Goal: Check status: Check status

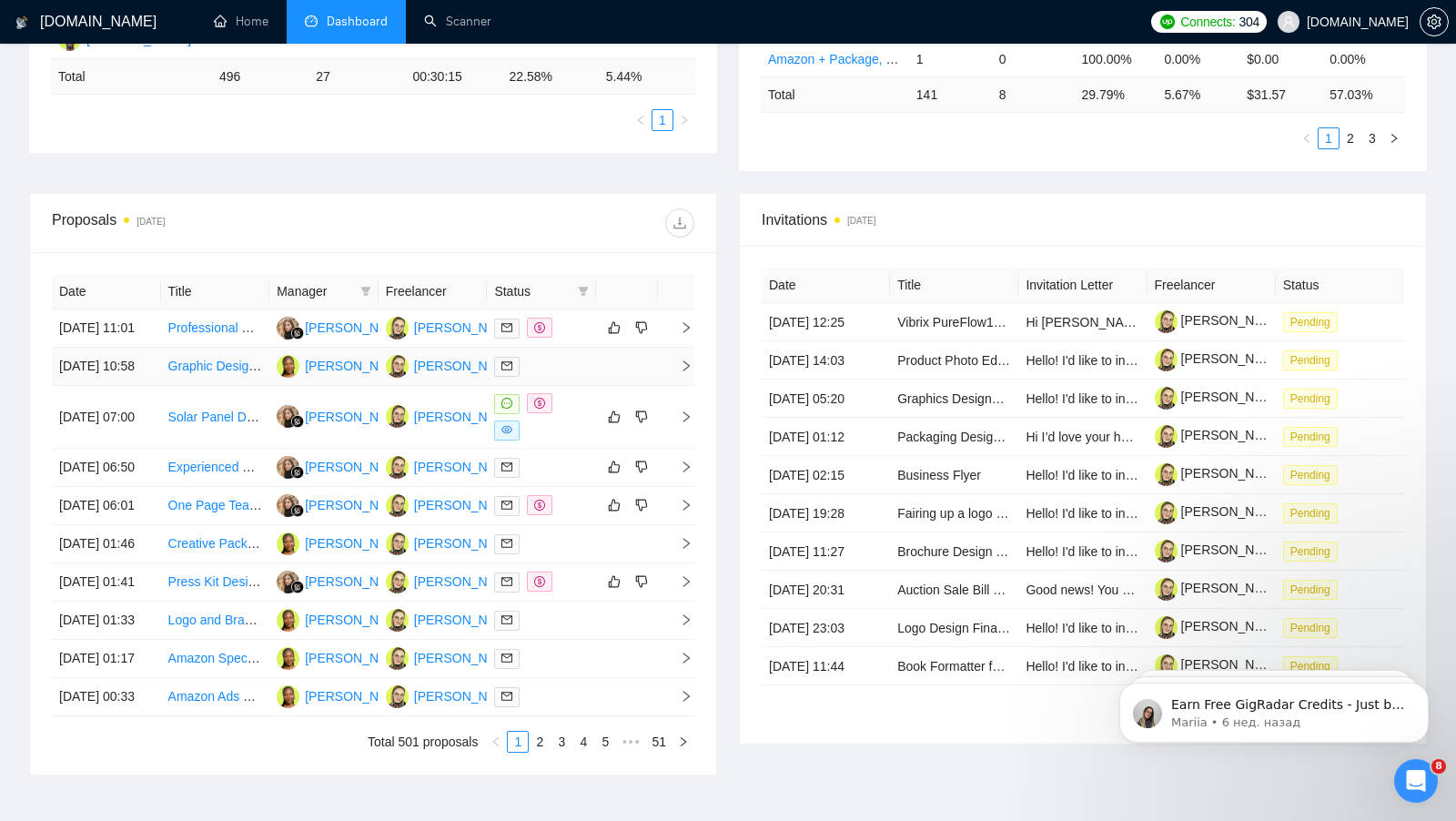
scroll to position [530, 0]
click at [574, 385] on td at bounding box center [541, 367] width 110 height 38
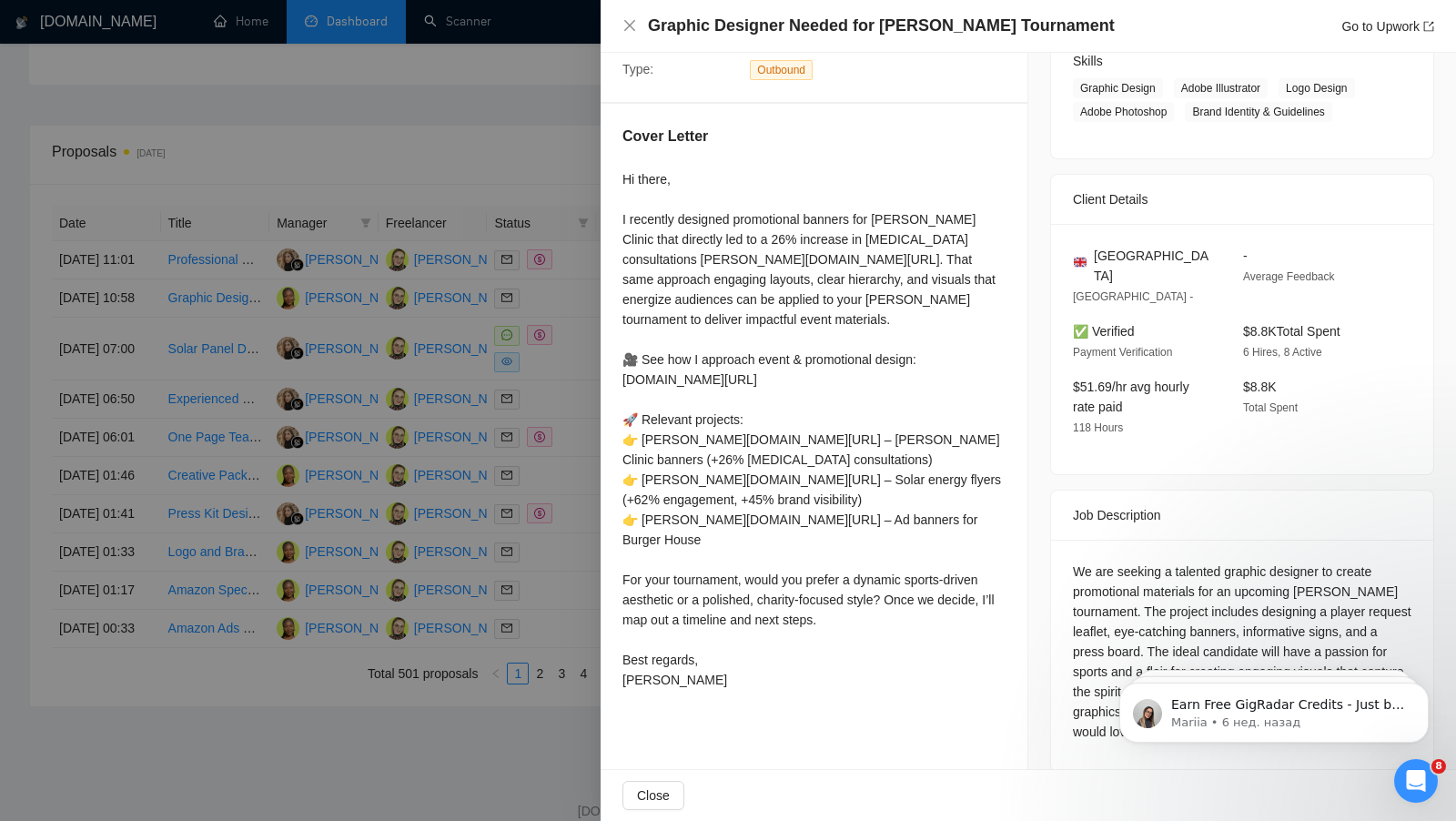
scroll to position [605, 0]
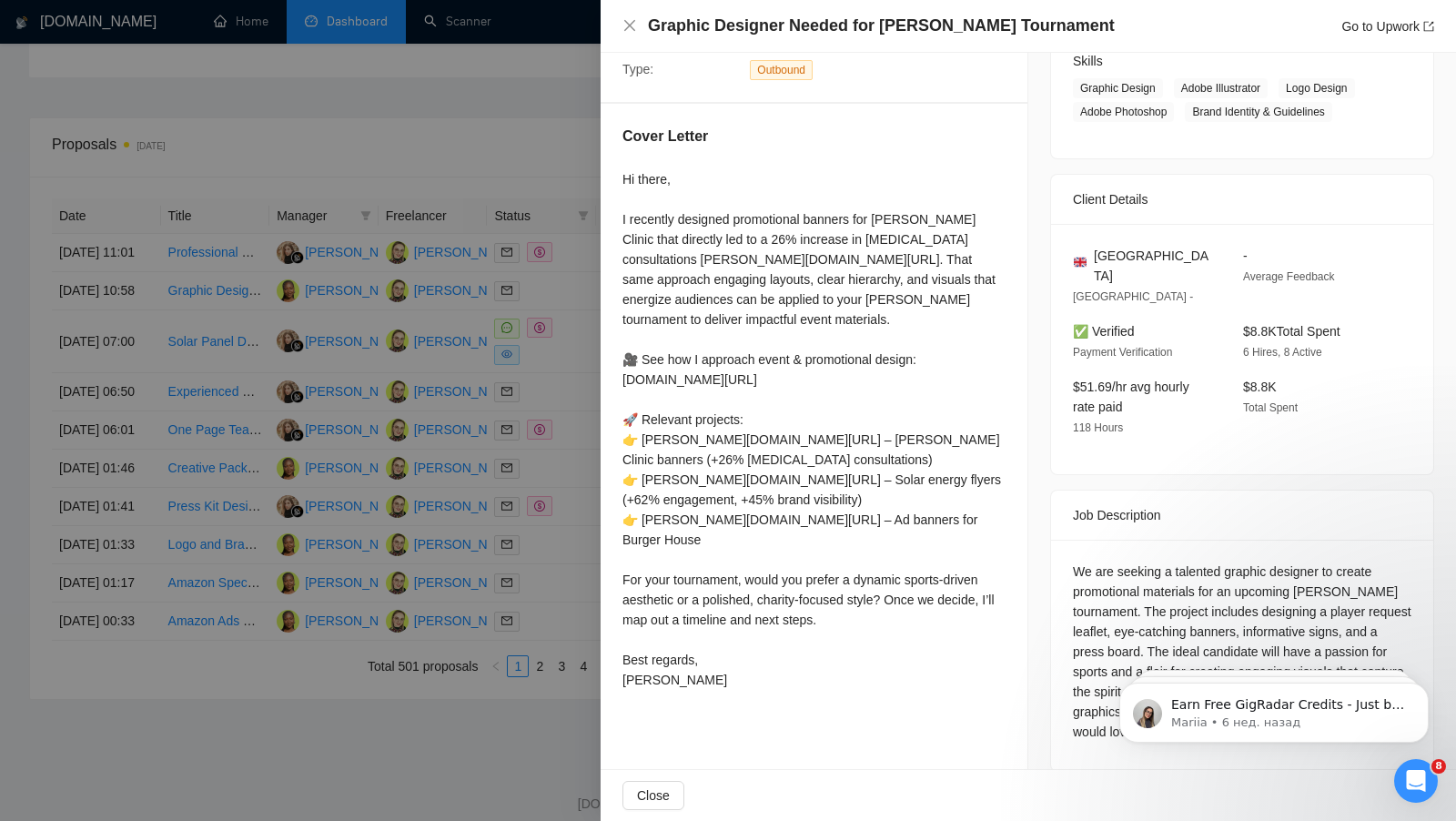
click at [477, 433] on div at bounding box center [728, 410] width 1456 height 821
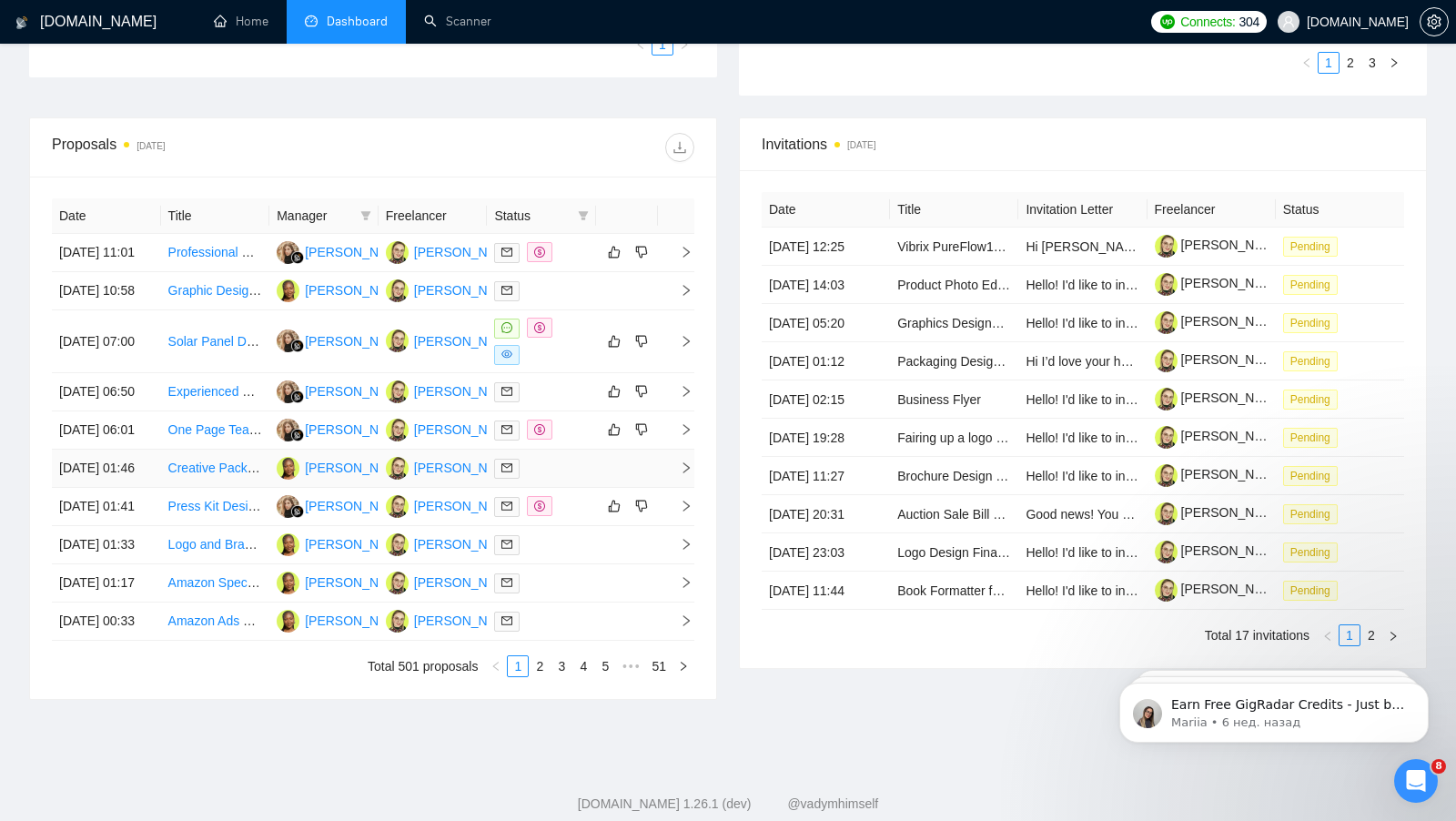
click at [641, 487] on td at bounding box center [626, 469] width 61 height 38
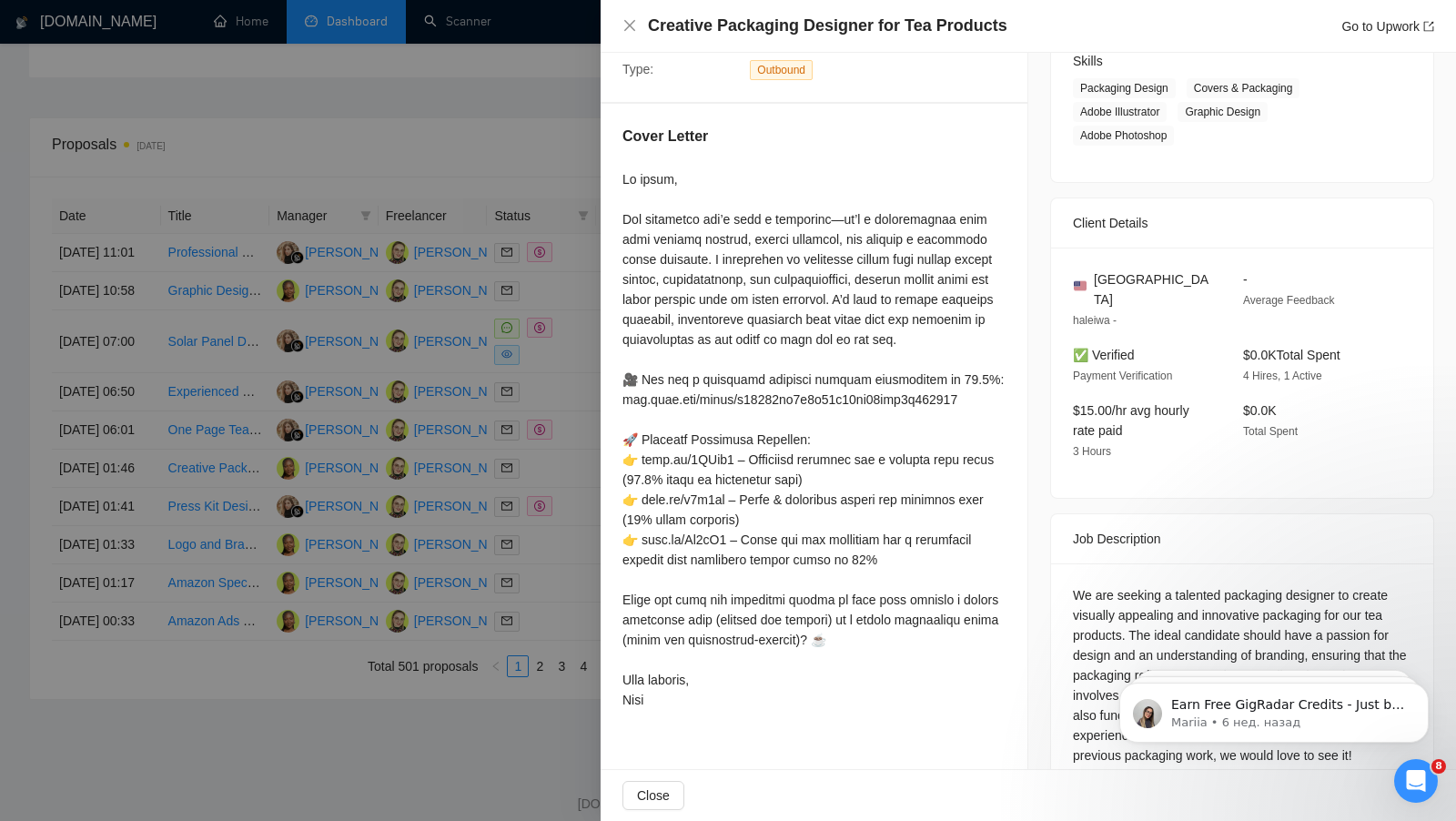
scroll to position [326, 0]
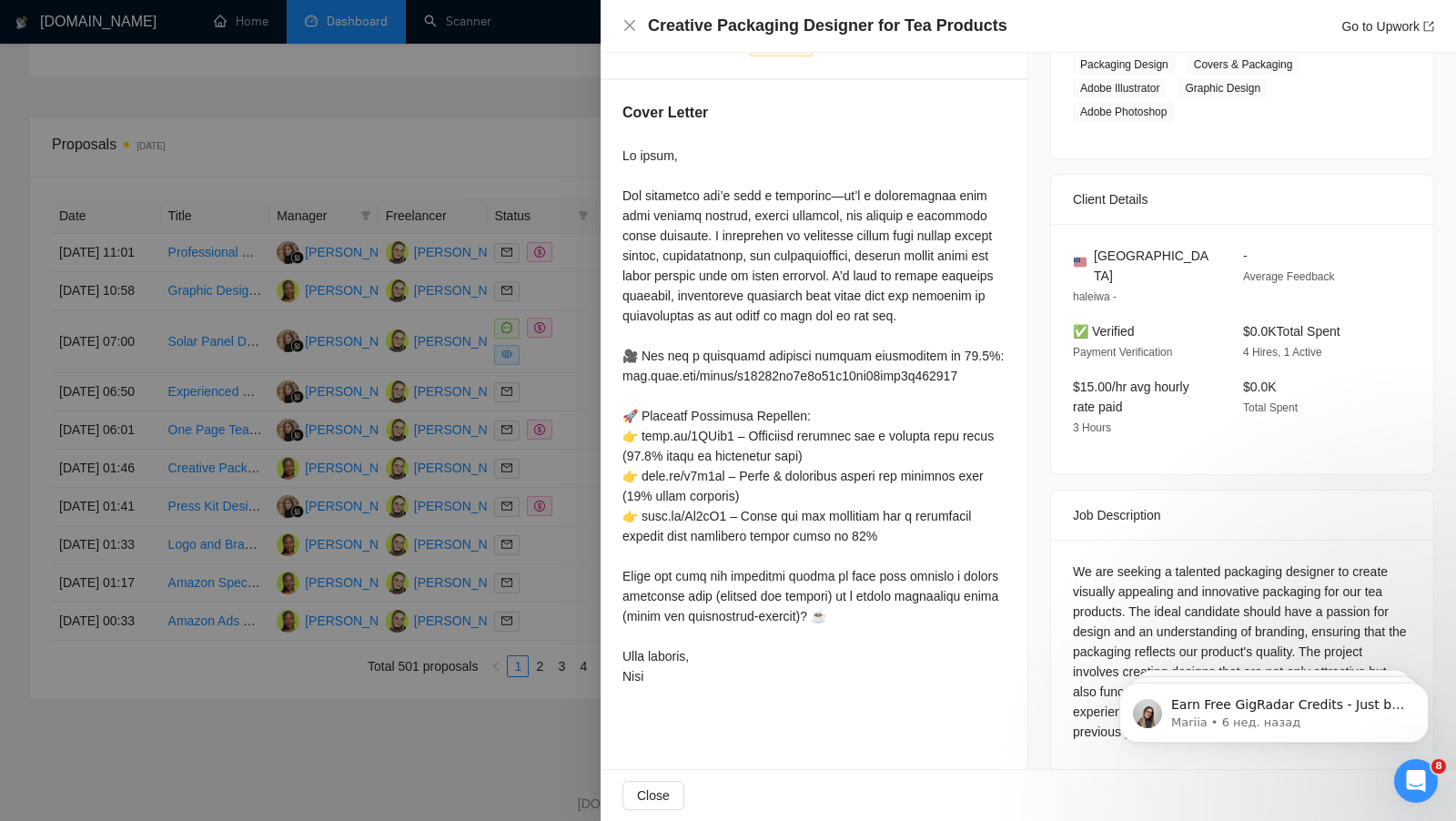
click at [549, 512] on div at bounding box center [728, 410] width 1456 height 821
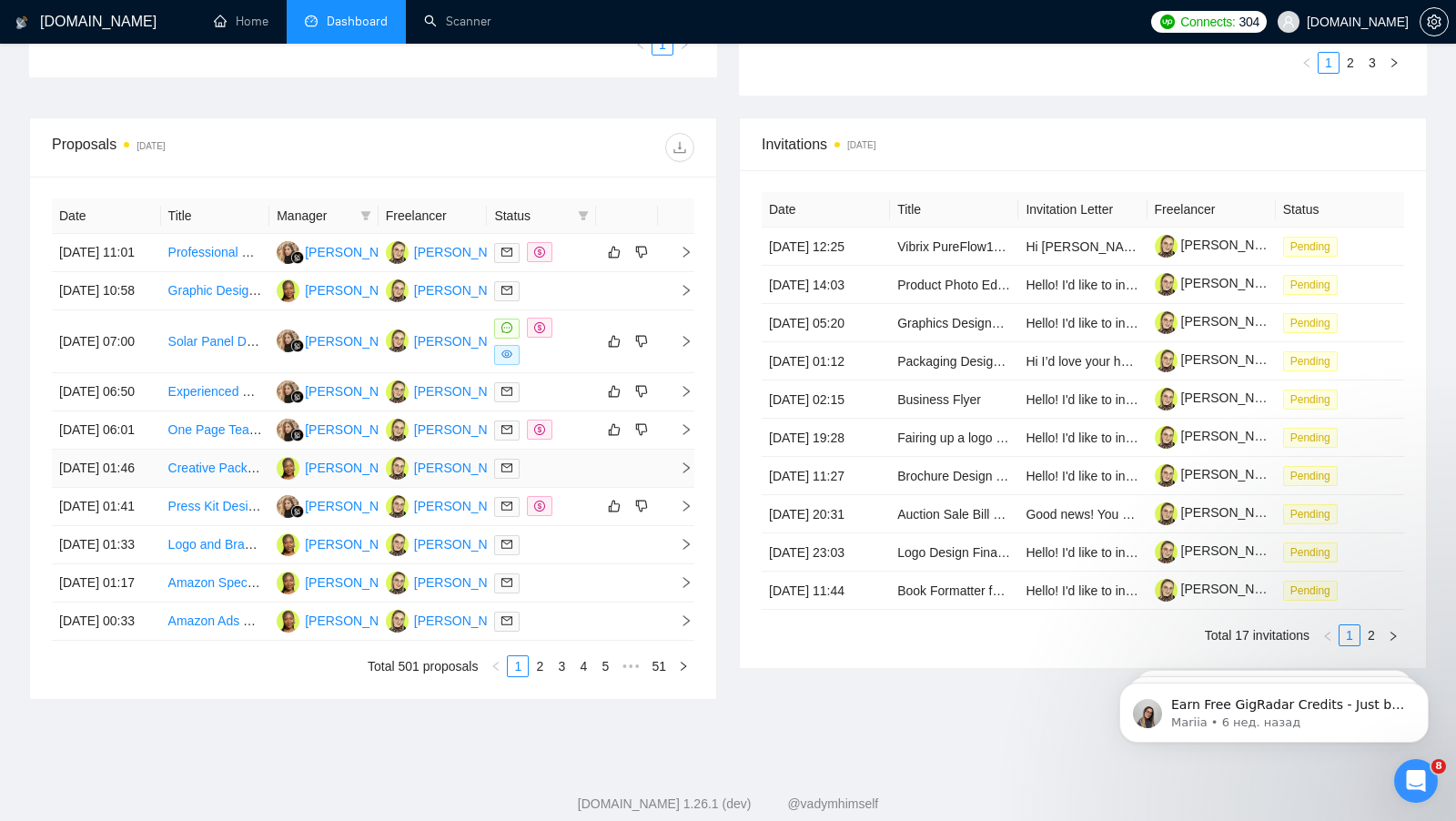
click at [587, 479] on div at bounding box center [541, 468] width 94 height 21
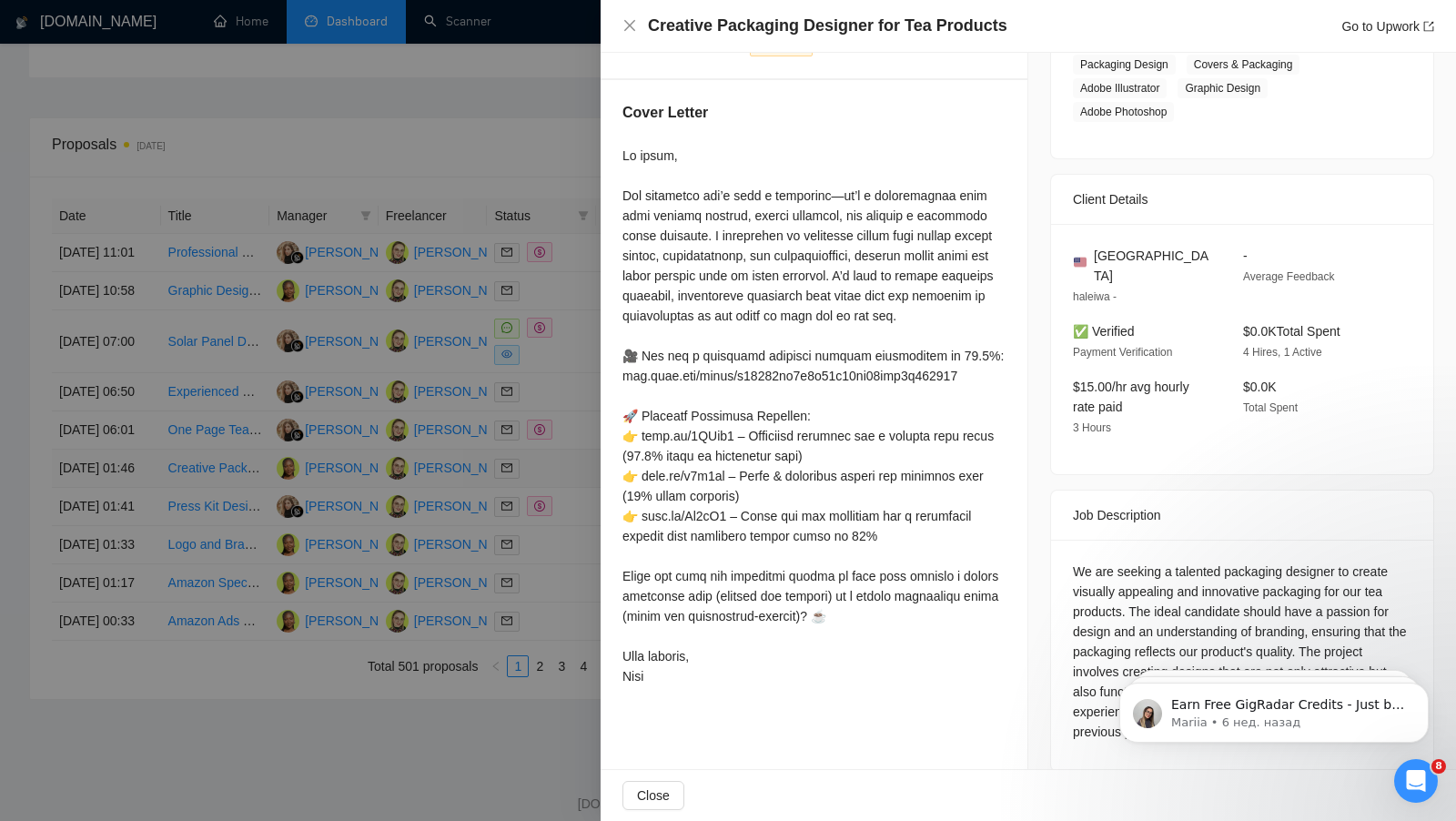
click at [586, 539] on div at bounding box center [728, 410] width 1456 height 821
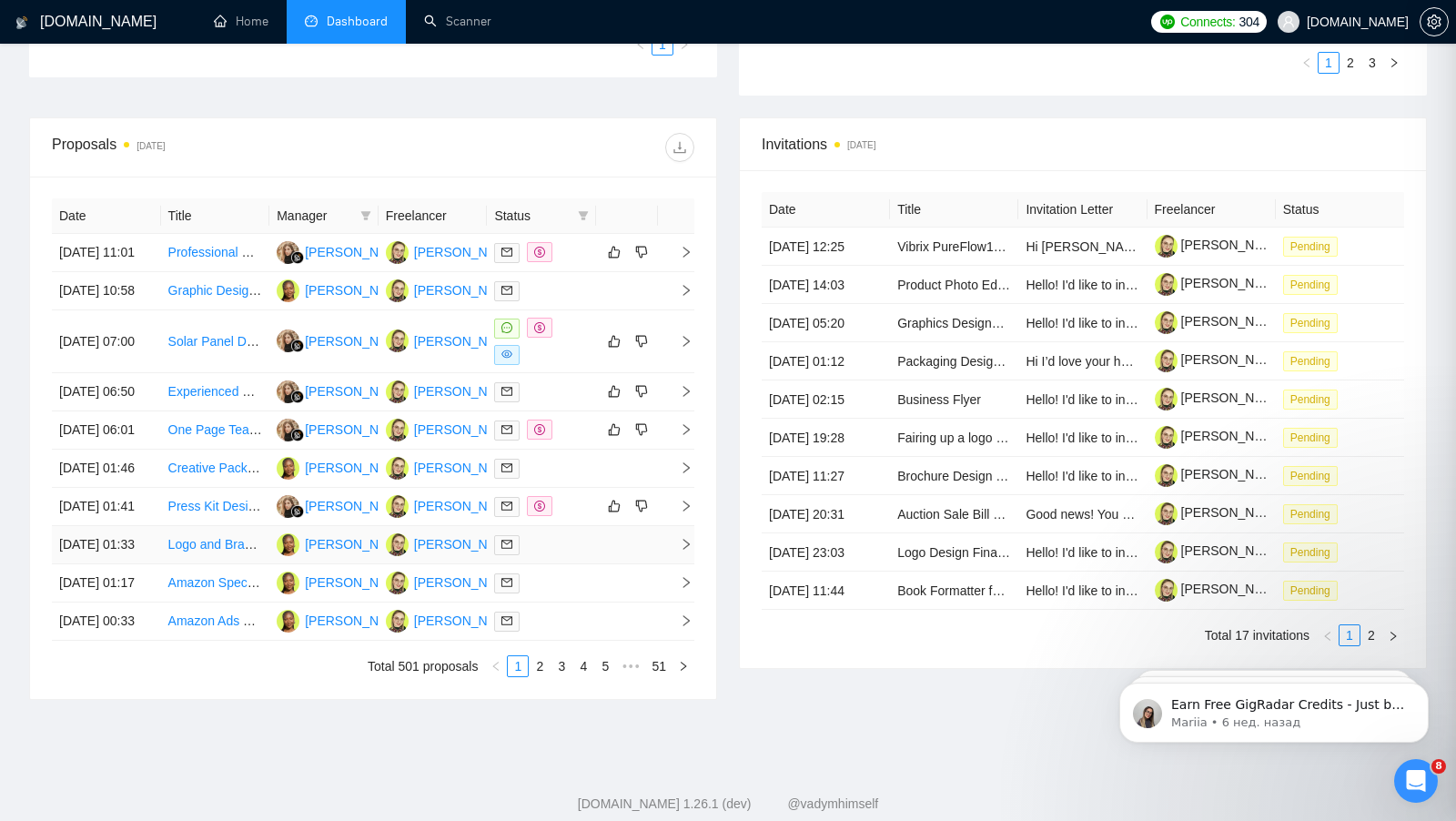
click at [567, 555] on div at bounding box center [541, 544] width 94 height 21
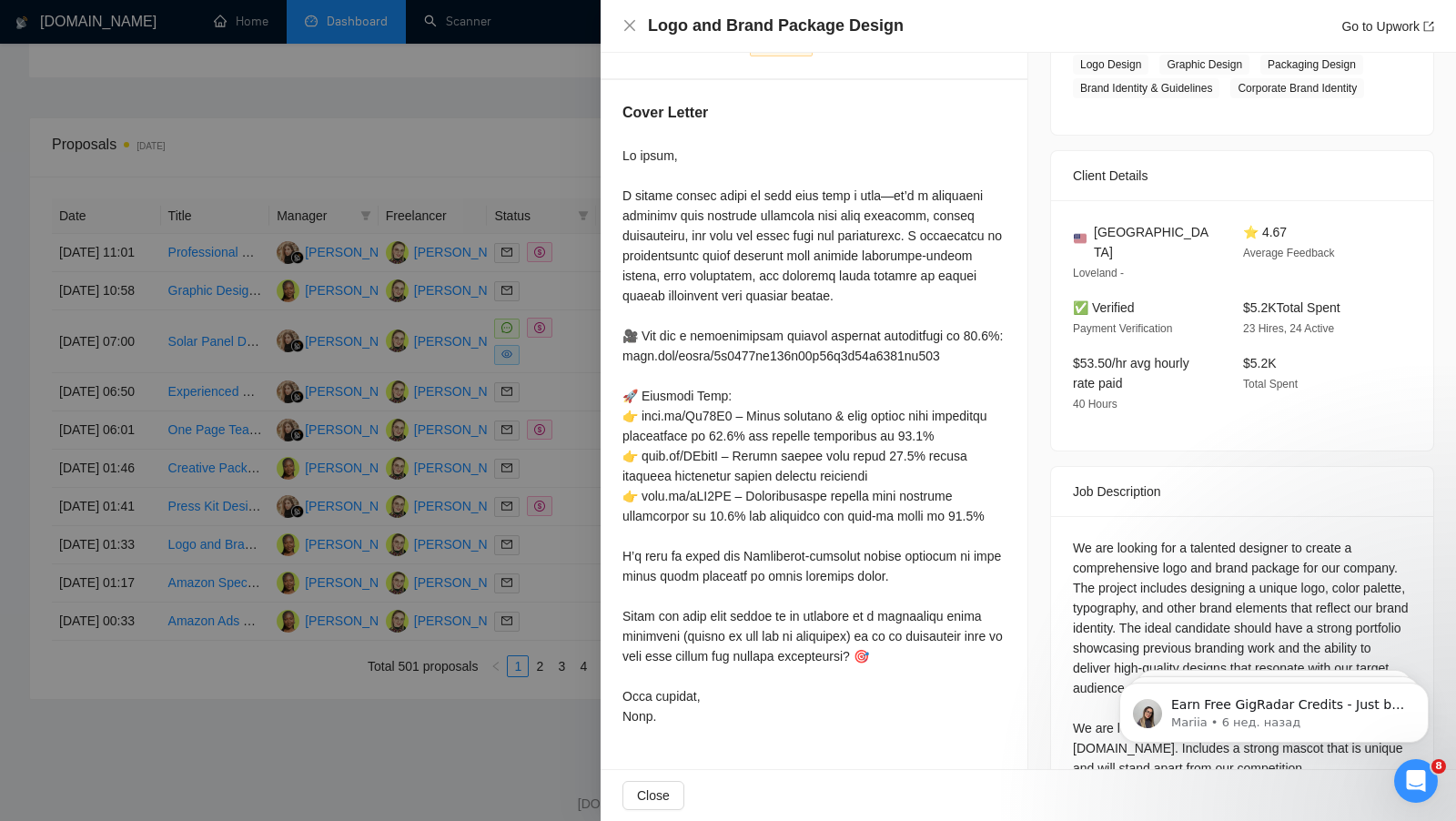
click at [563, 641] on div at bounding box center [728, 410] width 1456 height 821
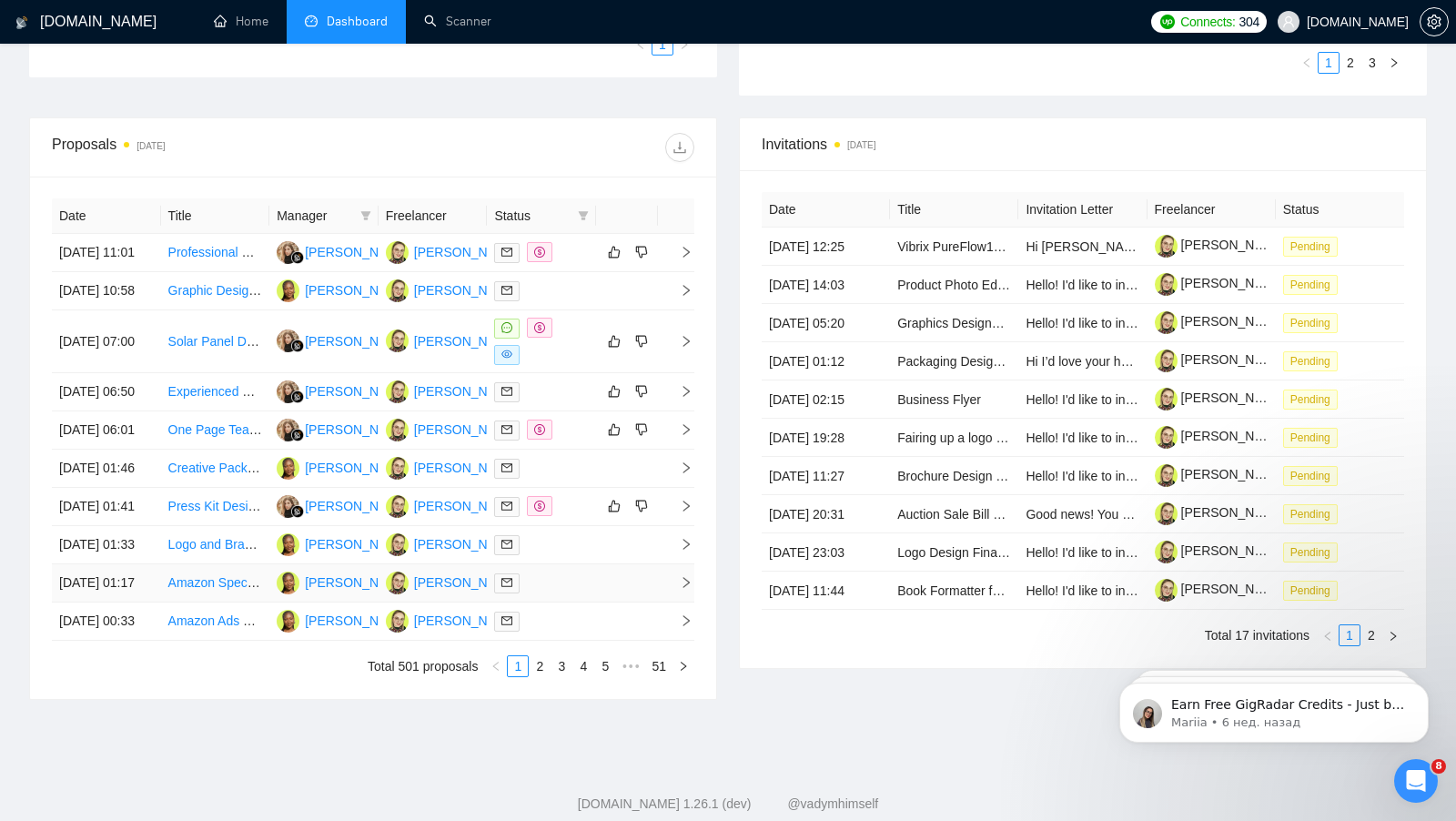
click at [588, 593] on div at bounding box center [541, 583] width 94 height 21
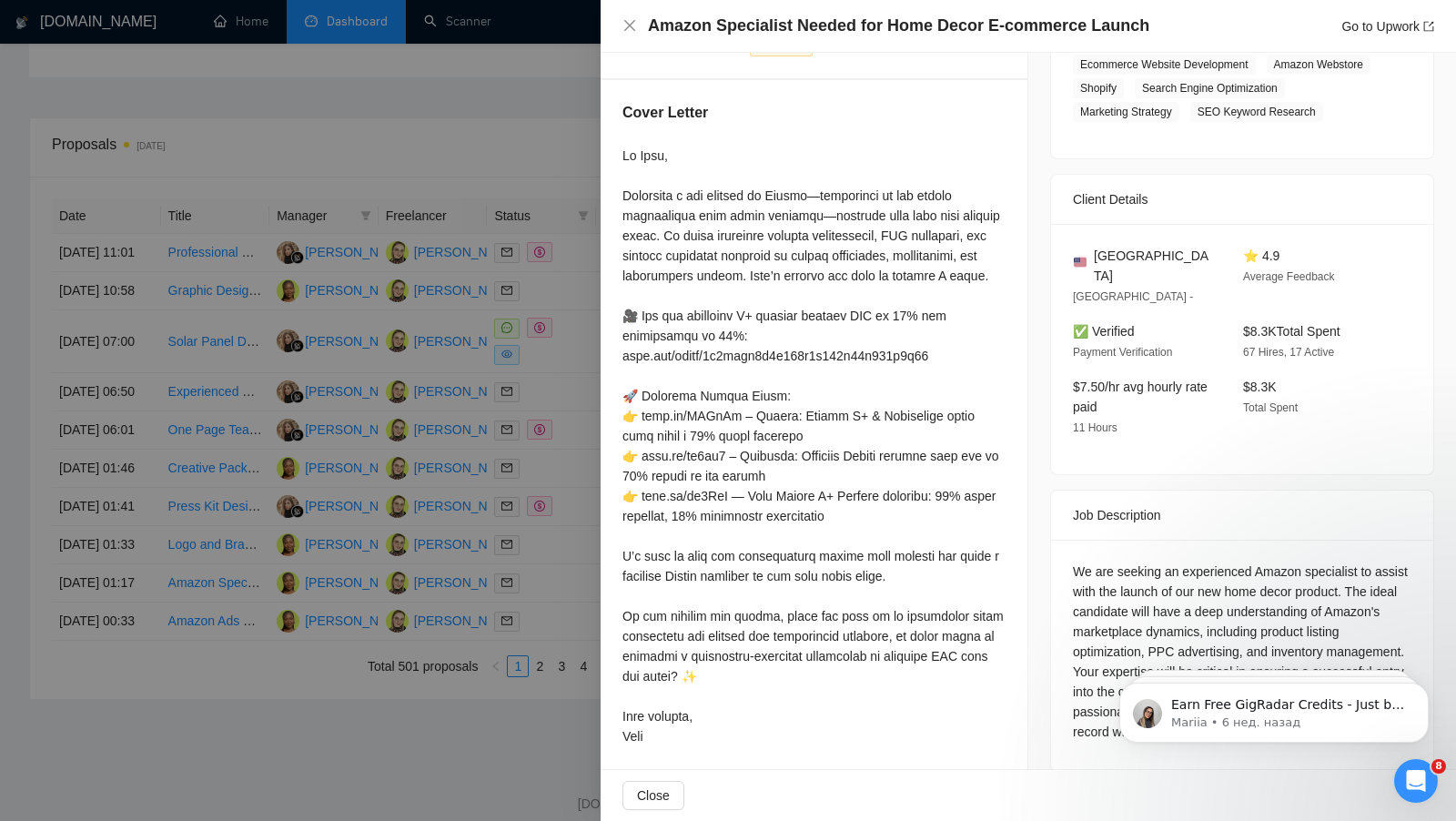
click at [562, 693] on div at bounding box center [728, 410] width 1456 height 821
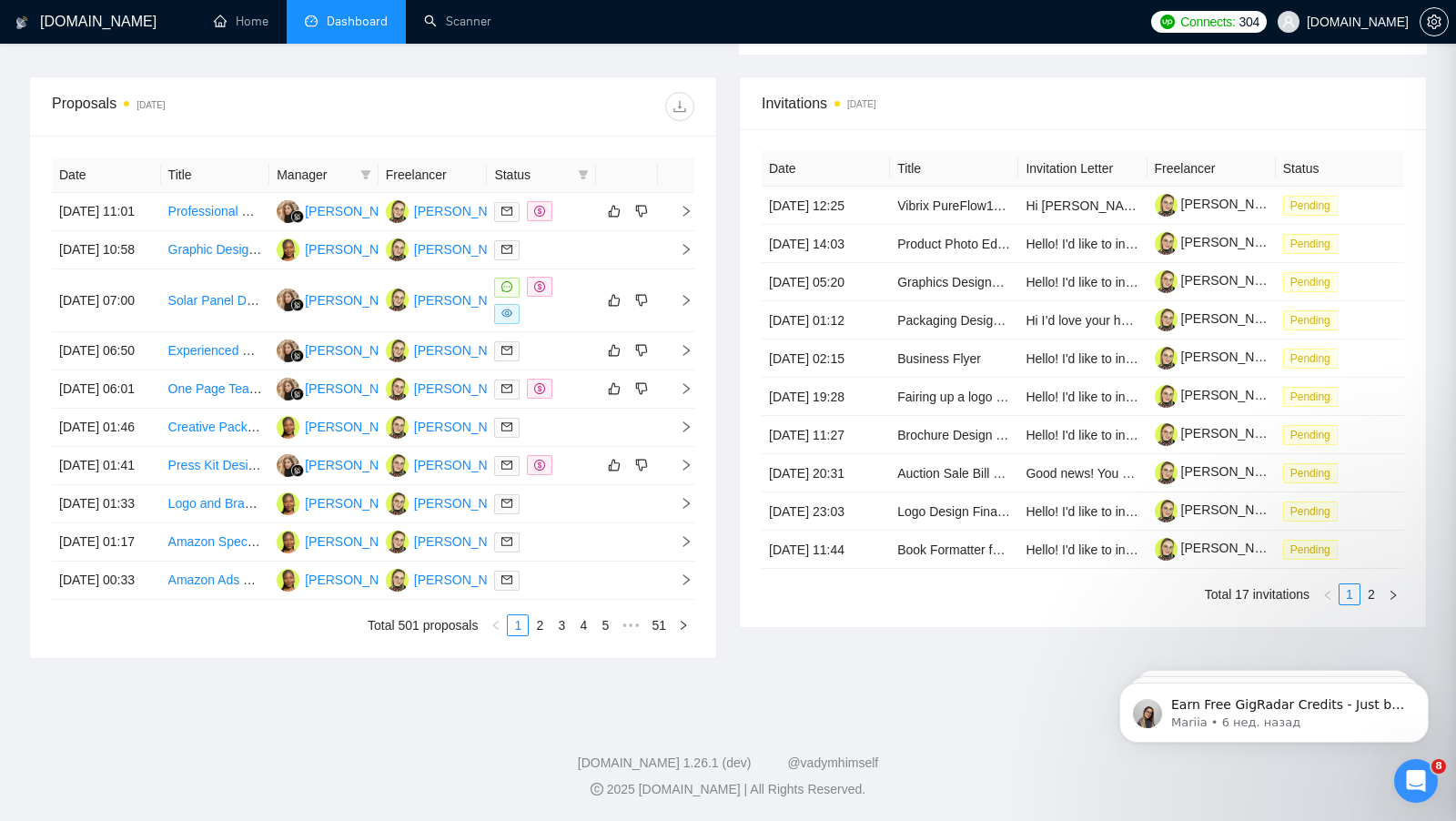
scroll to position [790, 0]
click at [538, 627] on link "2" at bounding box center [540, 624] width 20 height 20
